Goal: Information Seeking & Learning: Learn about a topic

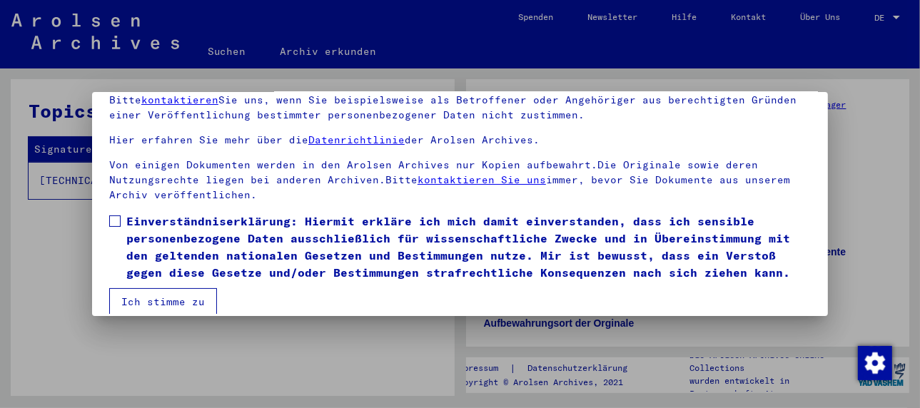
scroll to position [112, 0]
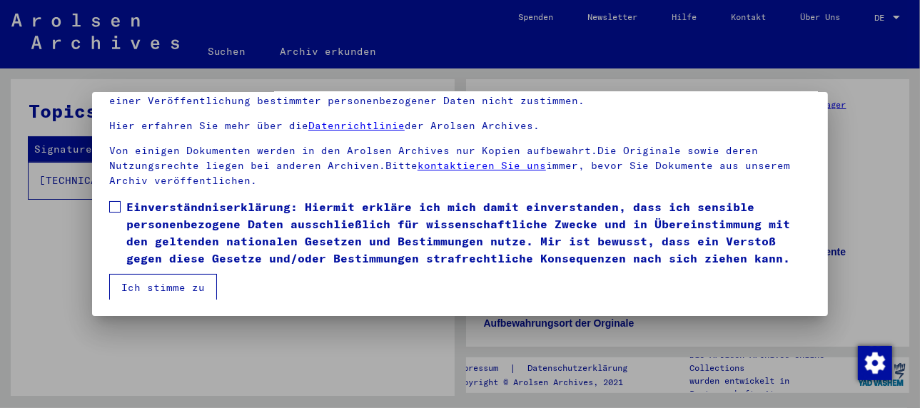
click at [116, 205] on span at bounding box center [114, 206] width 11 height 11
click at [153, 286] on button "Ich stimme zu" at bounding box center [163, 287] width 108 height 27
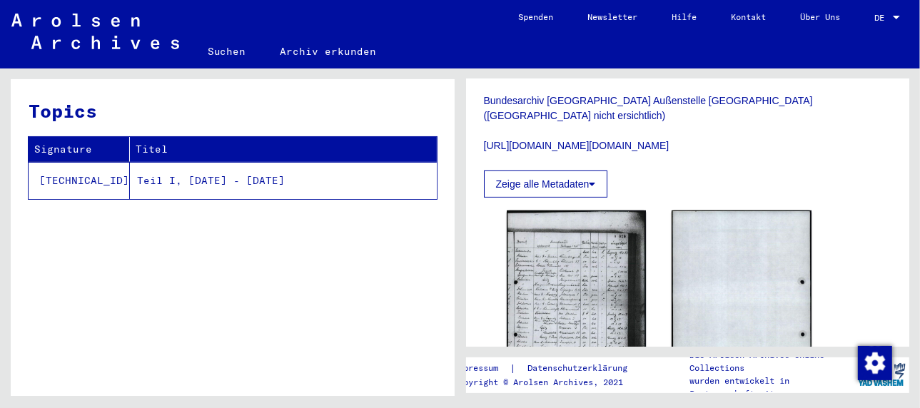
scroll to position [286, 0]
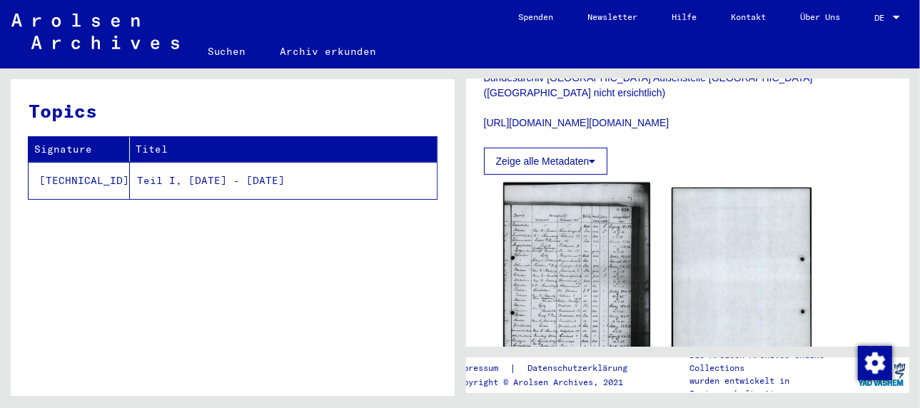
click at [575, 274] on img at bounding box center [576, 286] width 147 height 206
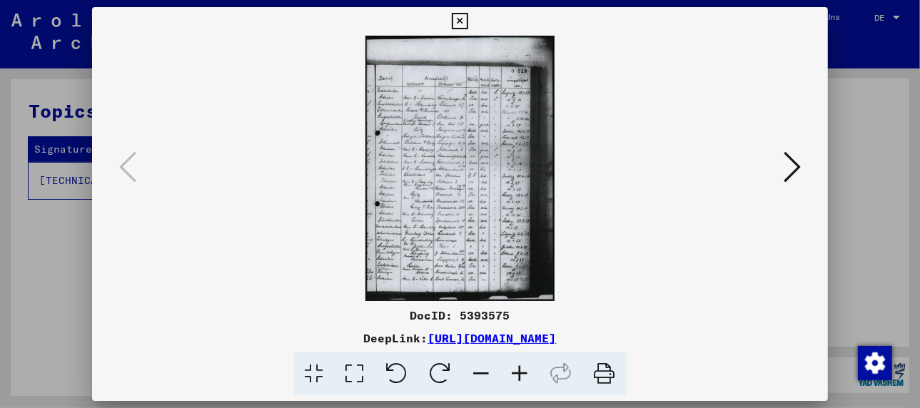
click at [524, 374] on icon at bounding box center [520, 375] width 39 height 44
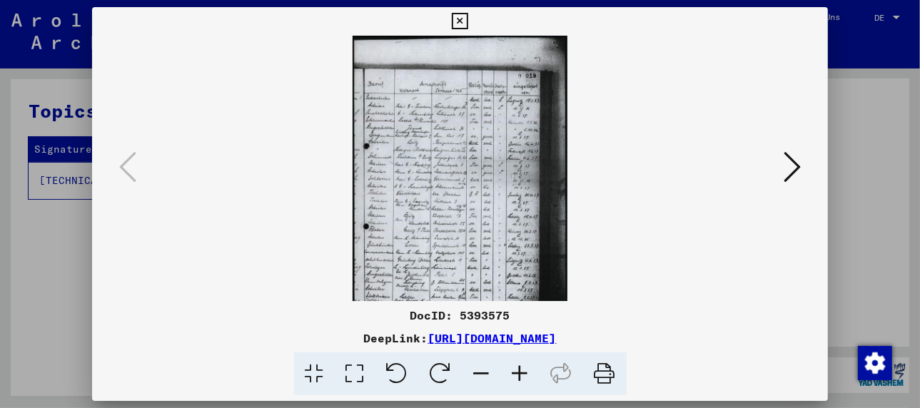
click at [524, 374] on icon at bounding box center [520, 375] width 39 height 44
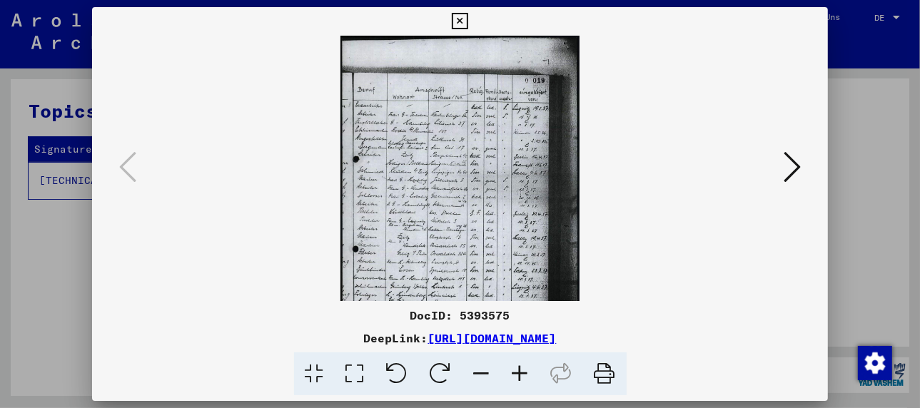
click at [524, 374] on icon at bounding box center [520, 375] width 39 height 44
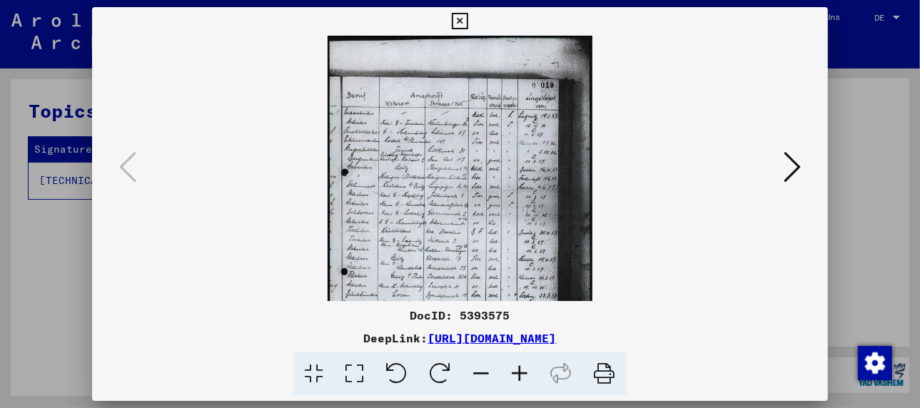
click at [524, 374] on icon at bounding box center [520, 375] width 39 height 44
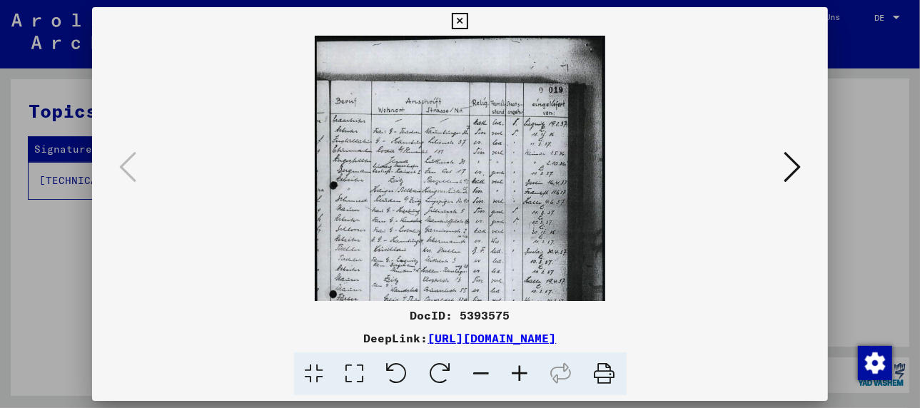
click at [524, 374] on icon at bounding box center [520, 375] width 39 height 44
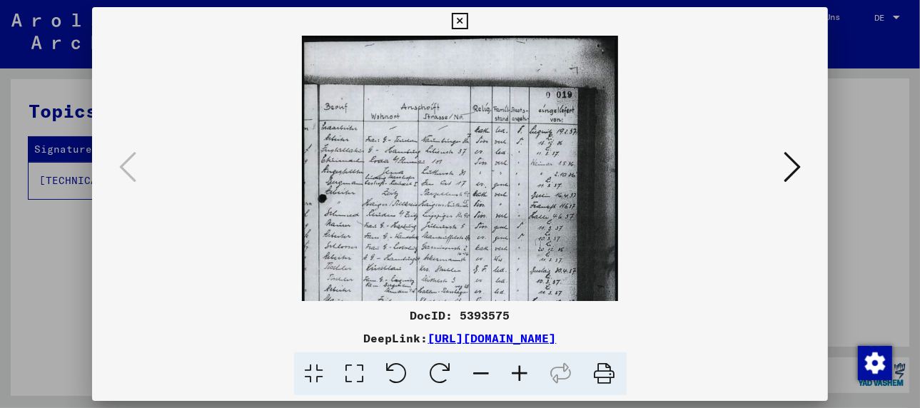
click at [524, 374] on icon at bounding box center [520, 375] width 39 height 44
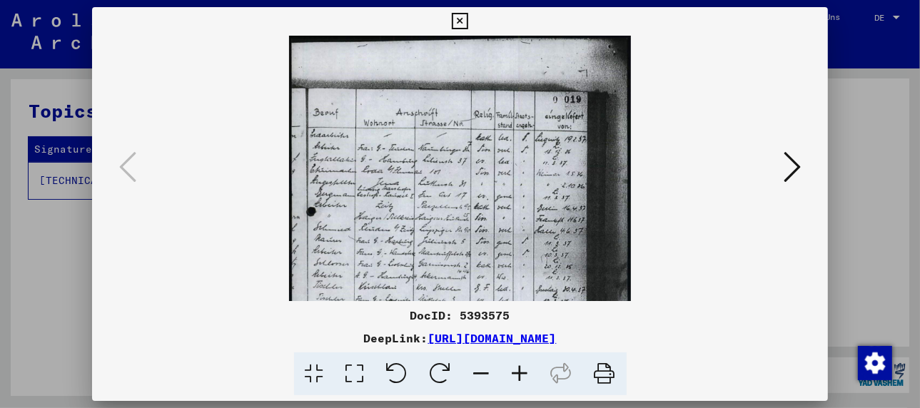
click at [524, 374] on icon at bounding box center [520, 375] width 39 height 44
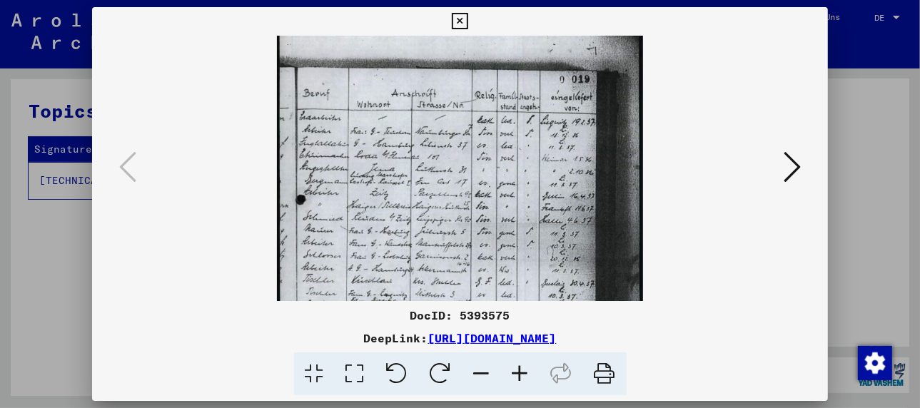
drag, startPoint x: 474, startPoint y: 268, endPoint x: 482, endPoint y: 236, distance: 33.1
click at [482, 236] on img at bounding box center [460, 269] width 367 height 516
drag, startPoint x: 403, startPoint y: 211, endPoint x: 479, endPoint y: 212, distance: 75.7
click at [448, 212] on img at bounding box center [460, 269] width 367 height 516
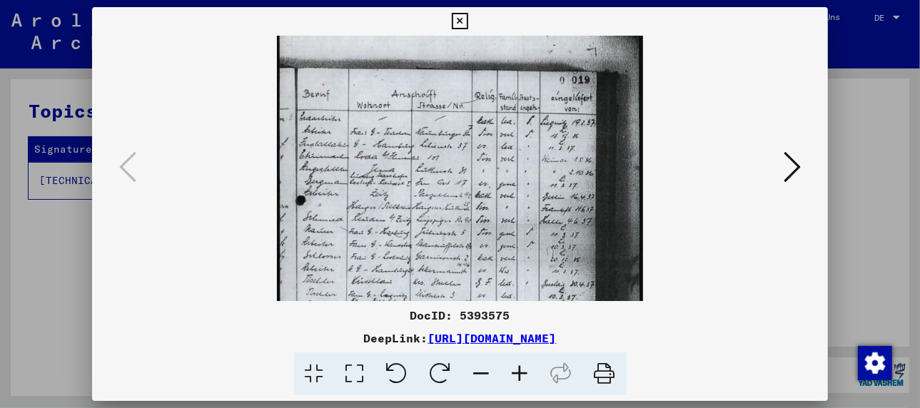
click at [789, 178] on icon at bounding box center [792, 167] width 17 height 34
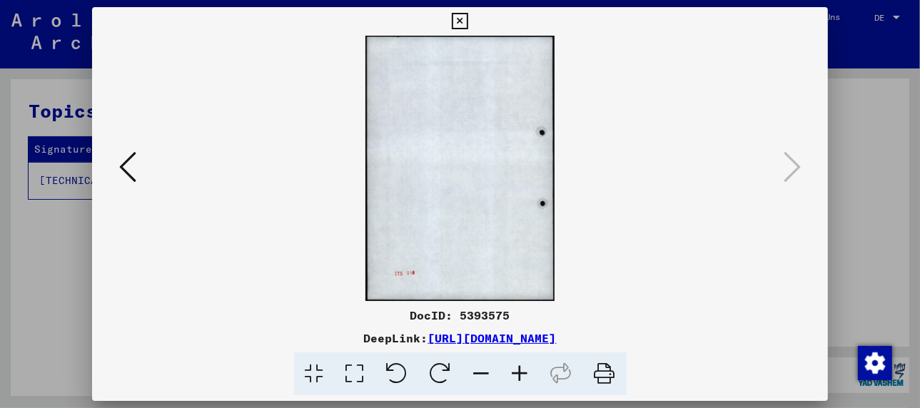
click at [131, 174] on icon at bounding box center [127, 167] width 17 height 34
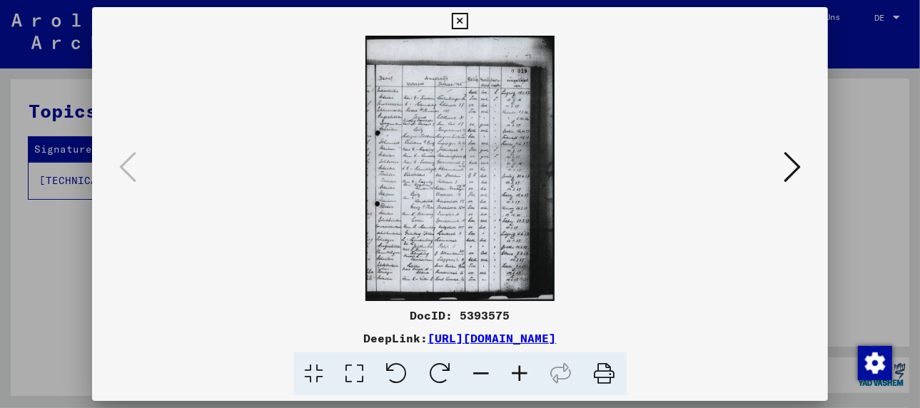
drag, startPoint x: 450, startPoint y: 184, endPoint x: 442, endPoint y: 144, distance: 41.4
click at [442, 144] on img at bounding box center [460, 169] width 189 height 266
click at [444, 210] on img at bounding box center [460, 169] width 189 height 266
click at [516, 373] on icon at bounding box center [520, 375] width 39 height 44
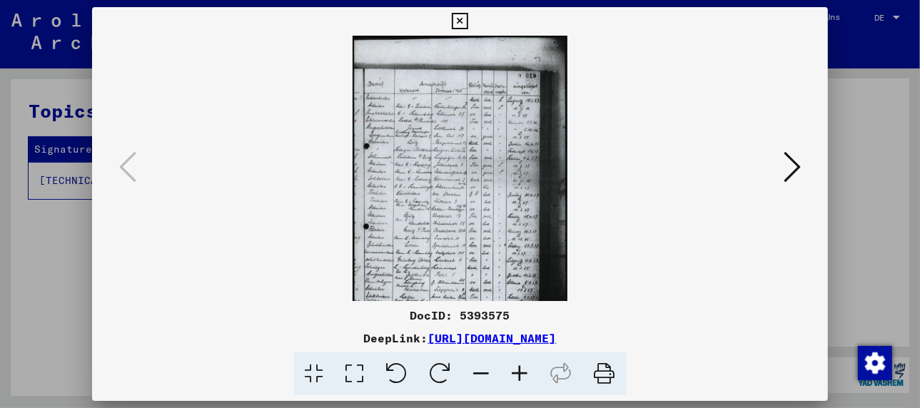
click at [516, 373] on icon at bounding box center [520, 375] width 39 height 44
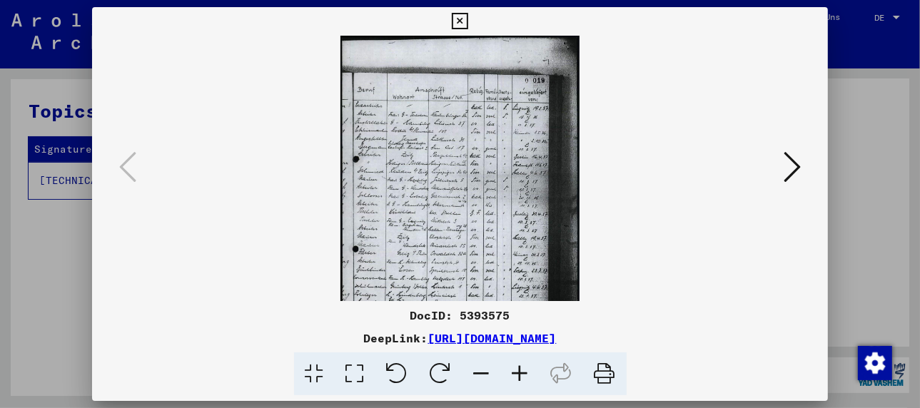
click at [516, 373] on icon at bounding box center [520, 375] width 39 height 44
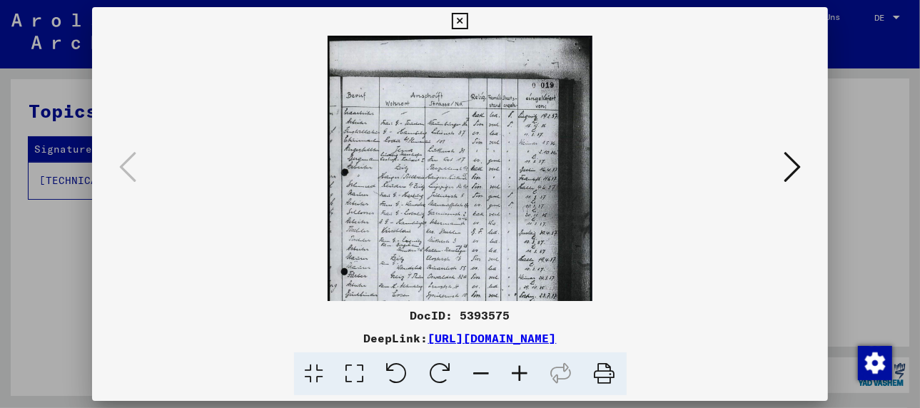
click at [516, 373] on icon at bounding box center [520, 375] width 39 height 44
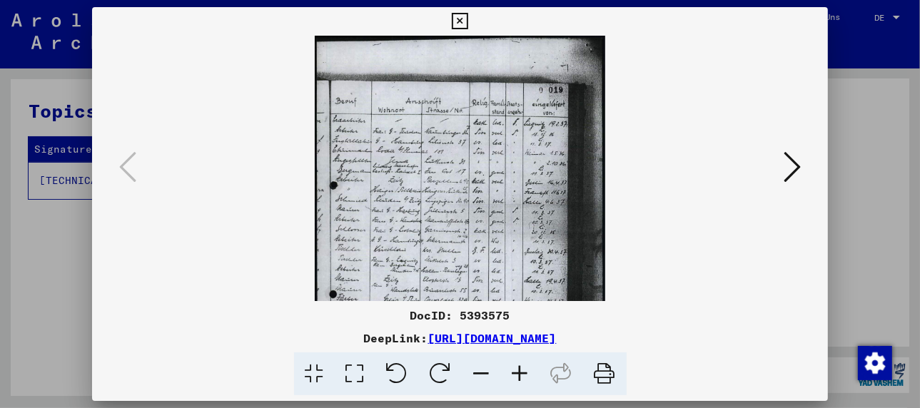
click at [516, 373] on icon at bounding box center [520, 375] width 39 height 44
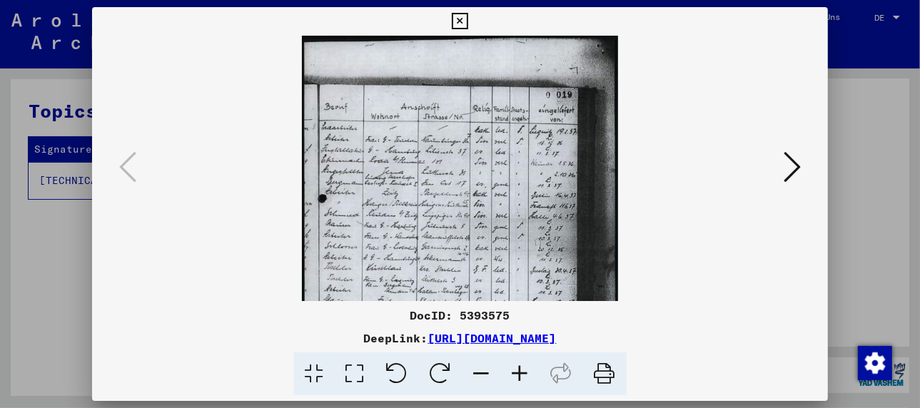
click at [516, 373] on icon at bounding box center [520, 375] width 39 height 44
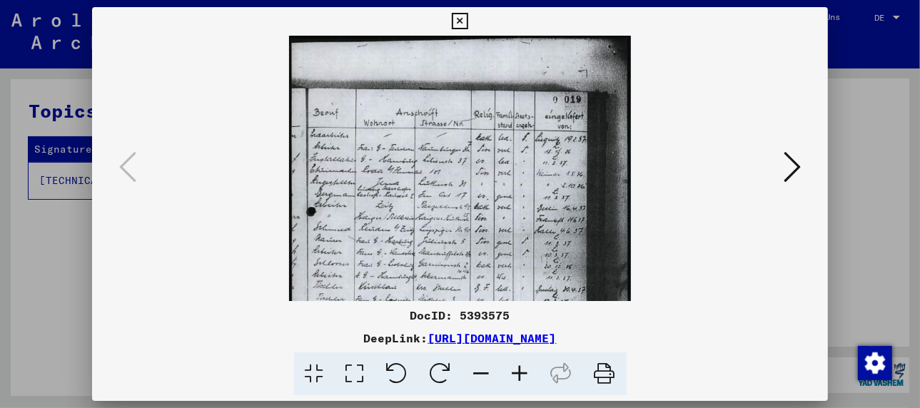
click at [516, 373] on icon at bounding box center [520, 375] width 39 height 44
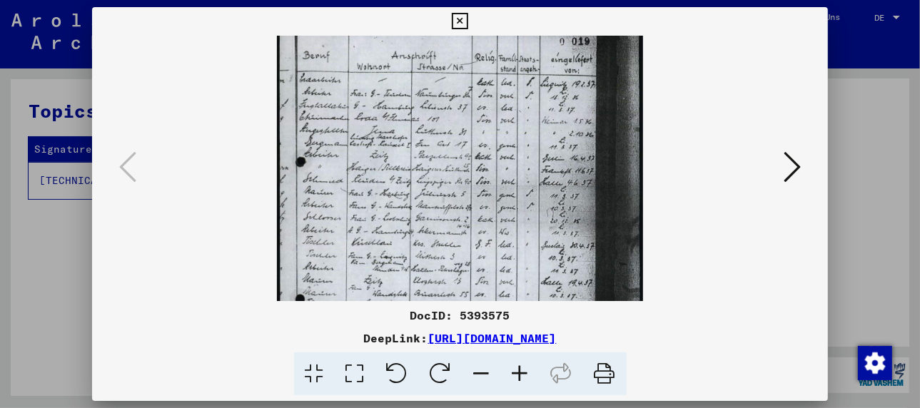
scroll to position [64, 0]
drag, startPoint x: 465, startPoint y: 278, endPoint x: 465, endPoint y: 211, distance: 67.1
click at [465, 211] on img at bounding box center [460, 230] width 367 height 516
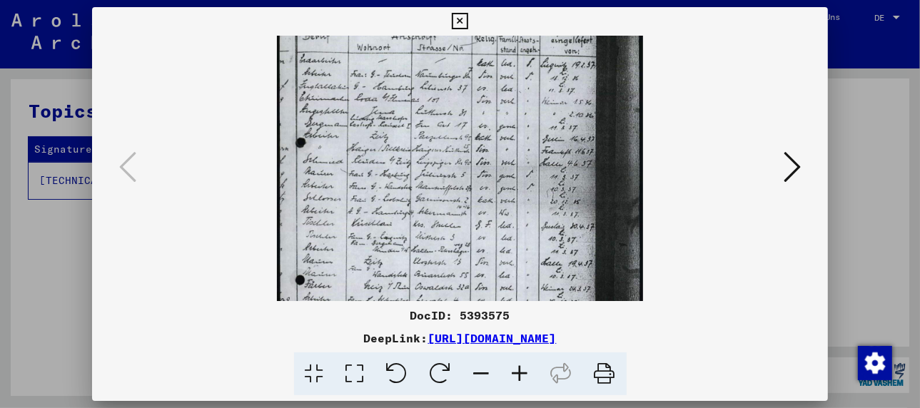
scroll to position [85, 0]
drag, startPoint x: 460, startPoint y: 253, endPoint x: 463, endPoint y: 229, distance: 24.5
click at [463, 229] on img at bounding box center [460, 209] width 367 height 516
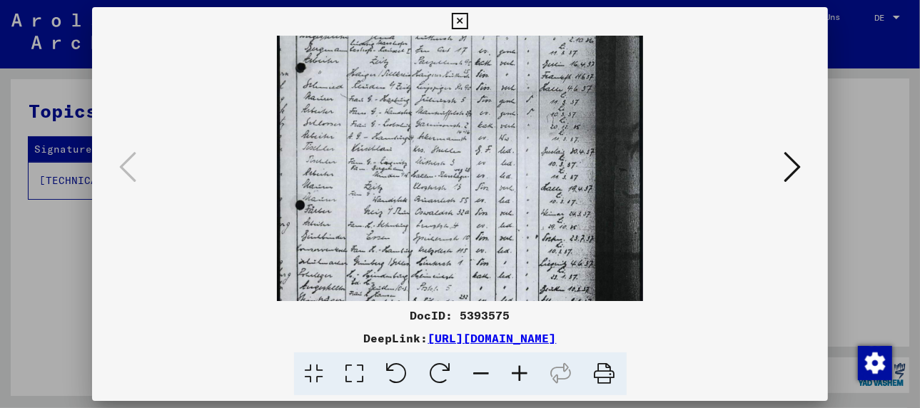
drag, startPoint x: 440, startPoint y: 271, endPoint x: 450, endPoint y: 185, distance: 87.0
click at [450, 185] on img at bounding box center [460, 137] width 367 height 516
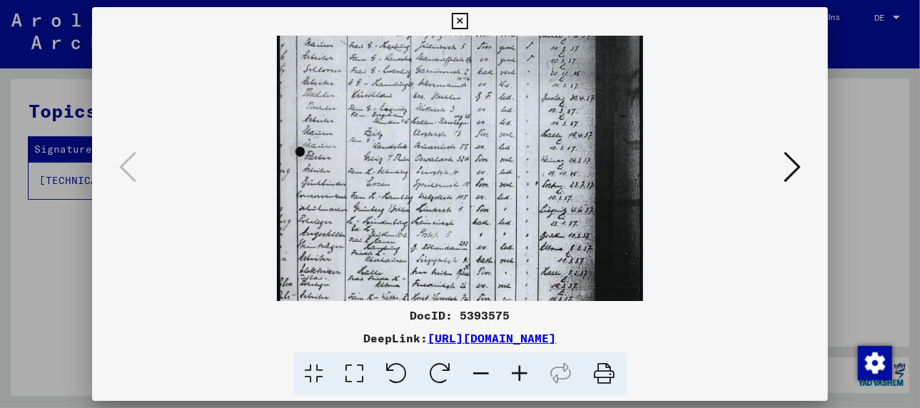
scroll to position [211, 0]
drag, startPoint x: 446, startPoint y: 260, endPoint x: 450, endPoint y: 198, distance: 61.6
click at [450, 198] on img at bounding box center [460, 82] width 367 height 516
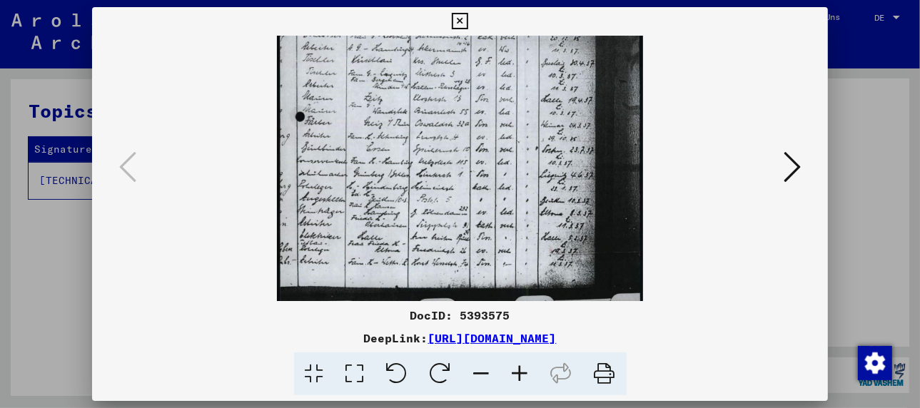
scroll to position [250, 0]
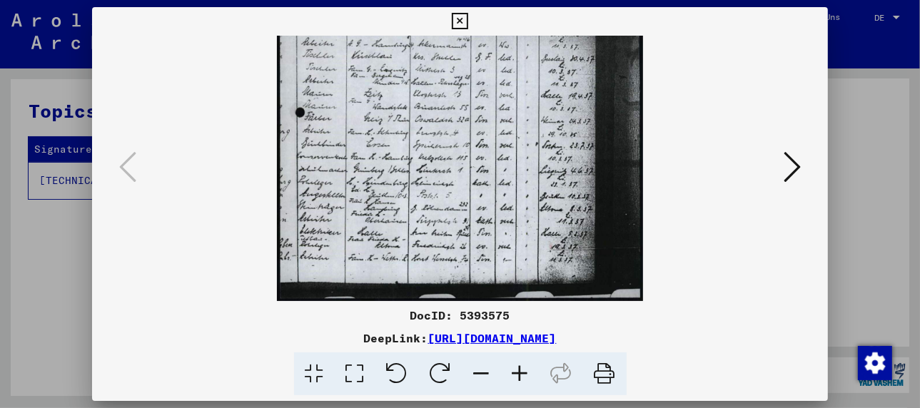
drag, startPoint x: 436, startPoint y: 261, endPoint x: 444, endPoint y: 210, distance: 52.1
click at [444, 210] on img at bounding box center [460, 44] width 367 height 516
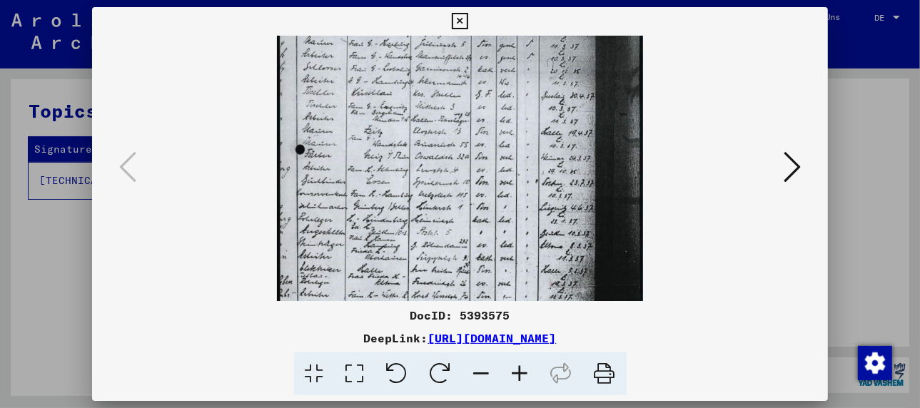
drag, startPoint x: 401, startPoint y: 223, endPoint x: 433, endPoint y: 259, distance: 49.0
click at [434, 272] on img at bounding box center [460, 81] width 367 height 516
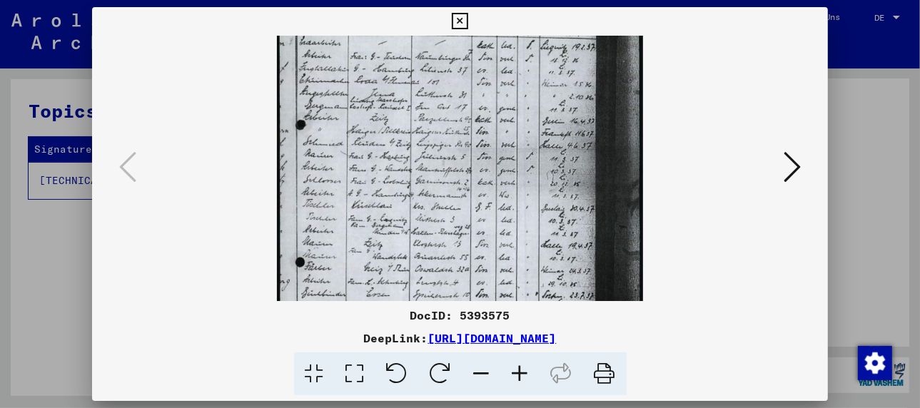
drag, startPoint x: 398, startPoint y: 188, endPoint x: 437, endPoint y: 266, distance: 87.8
click at [413, 304] on div "DocID: 5393575 DeepLink: [URL][DOMAIN_NAME]" at bounding box center [460, 201] width 736 height 389
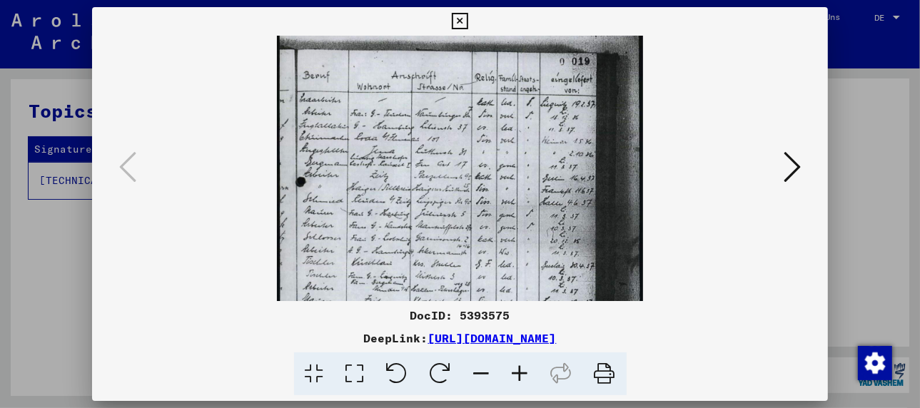
scroll to position [50, 0]
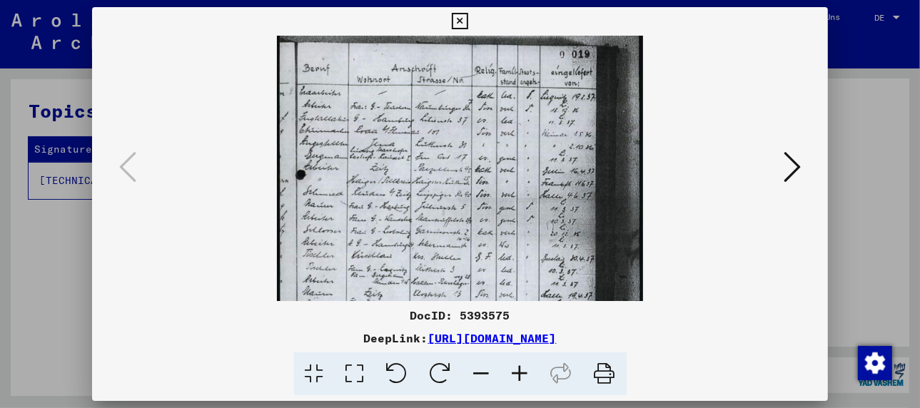
drag, startPoint x: 472, startPoint y: 183, endPoint x: 461, endPoint y: 233, distance: 52.0
click at [461, 233] on img at bounding box center [460, 244] width 367 height 516
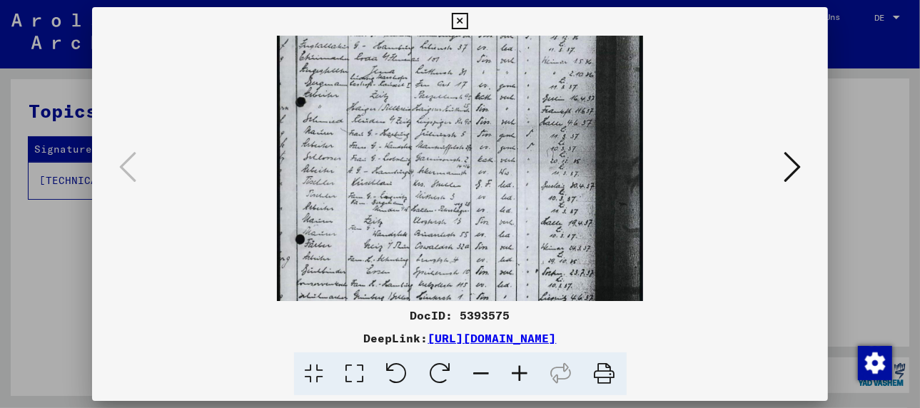
drag, startPoint x: 448, startPoint y: 237, endPoint x: 460, endPoint y: 157, distance: 80.8
click at [460, 157] on img at bounding box center [460, 171] width 367 height 516
